Goal: Task Accomplishment & Management: Use online tool/utility

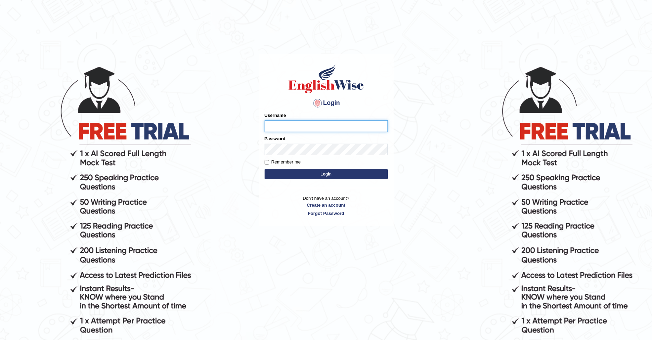
type input "ChimiZam"
click at [358, 174] on button "Login" at bounding box center [326, 174] width 123 height 10
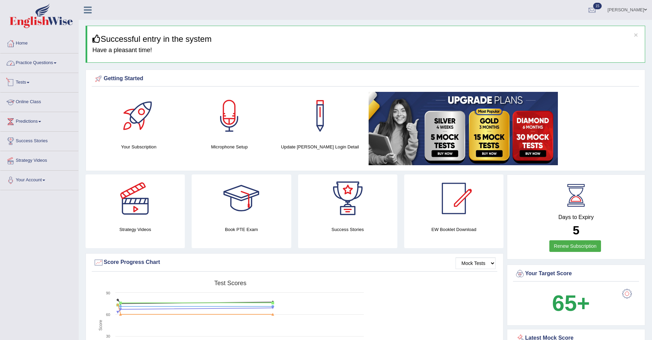
click at [63, 63] on link "Practice Questions" at bounding box center [39, 61] width 78 height 17
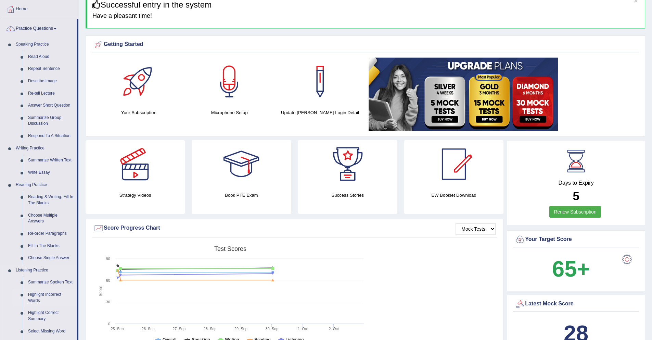
scroll to position [122, 0]
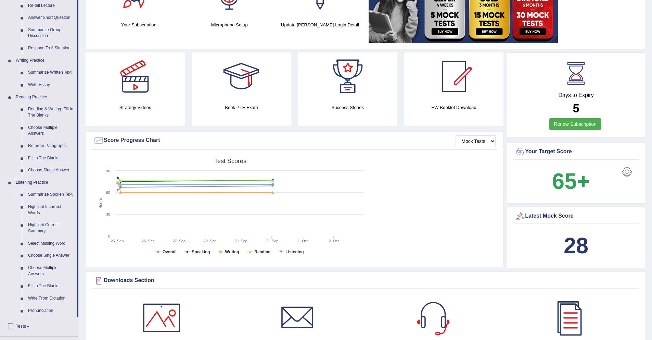
click at [45, 191] on link "Summarize Spoken Text" at bounding box center [51, 194] width 52 height 12
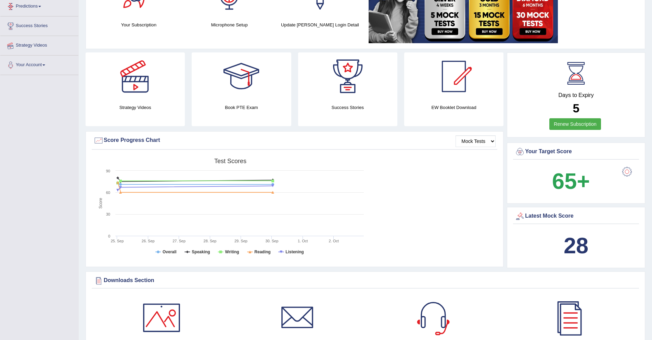
scroll to position [225, 0]
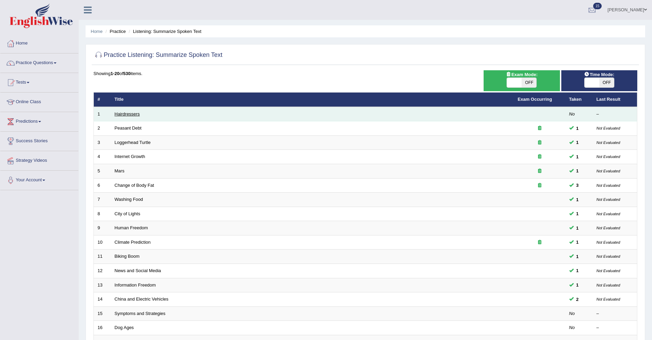
click at [128, 113] on link "Hairdressers" at bounding box center [127, 113] width 25 height 5
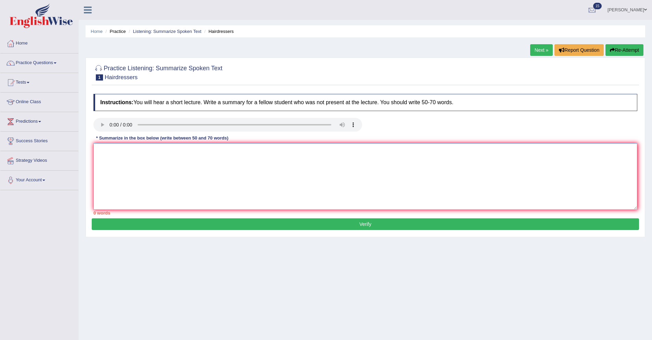
click at [419, 171] on textarea at bounding box center [365, 176] width 544 height 66
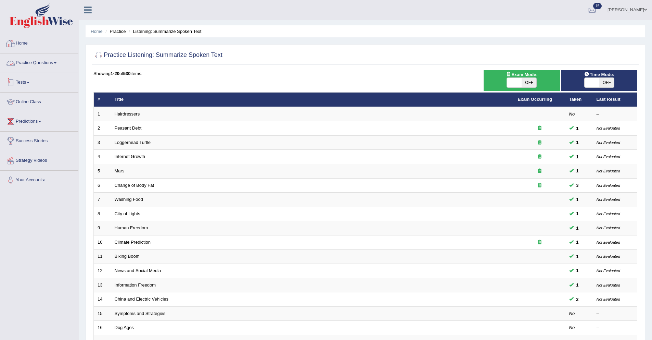
click at [26, 82] on link "Tests" at bounding box center [39, 81] width 78 height 17
click at [28, 110] on link "Take Mock Test" at bounding box center [45, 110] width 64 height 12
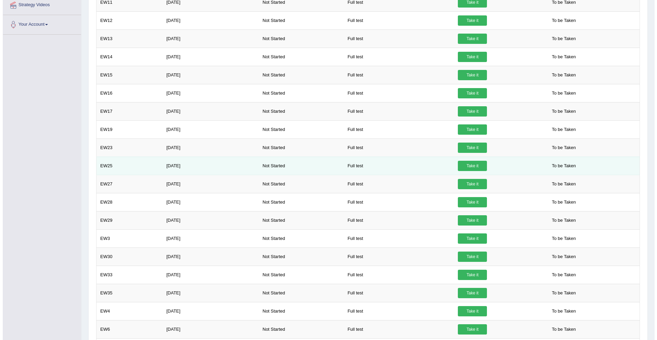
scroll to position [193, 0]
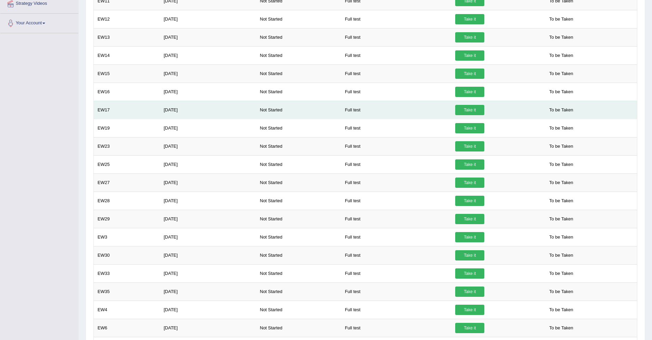
click at [473, 110] on link "Take it" at bounding box center [469, 110] width 29 height 10
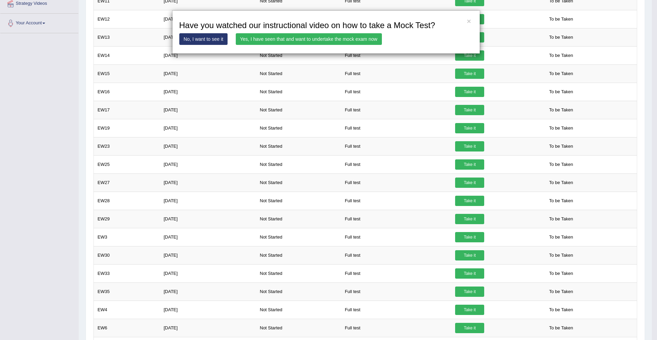
click at [322, 38] on link "Yes, I have seen that and want to undertake the mock exam now" at bounding box center [309, 39] width 146 height 12
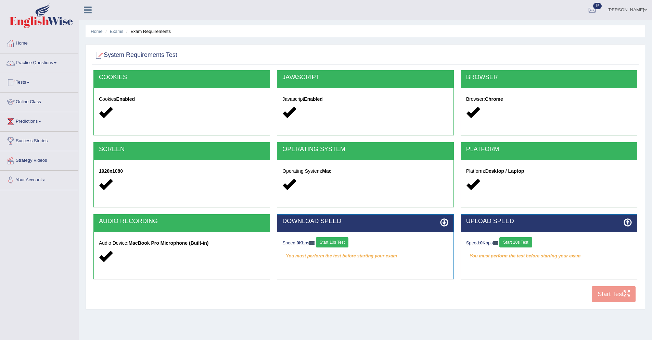
click at [332, 242] on button "Start 10s Test" at bounding box center [332, 242] width 33 height 10
click at [530, 243] on button "Start 10s Test" at bounding box center [516, 242] width 33 height 10
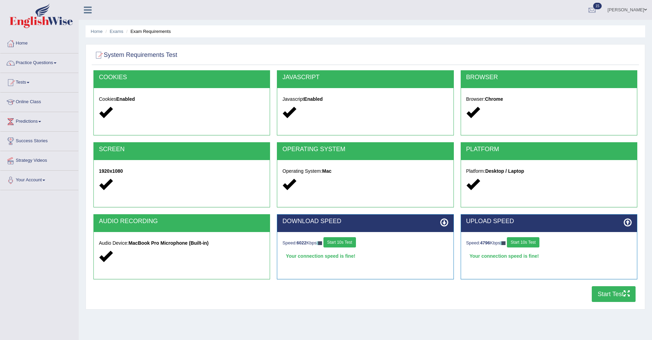
click at [601, 291] on button "Start Test" at bounding box center [614, 294] width 44 height 16
